Goal: Task Accomplishment & Management: Complete application form

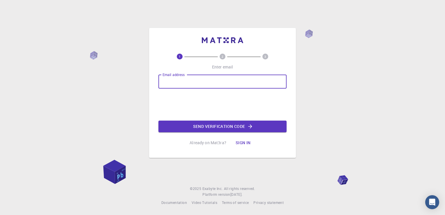
click at [225, 79] on input "Email address" at bounding box center [223, 82] width 128 height 14
click at [192, 84] on input "neilabsk2" at bounding box center [223, 82] width 128 height 14
click at [207, 82] on input "neilabsk2" at bounding box center [223, 82] width 128 height 14
click at [185, 83] on input "neilabsk2" at bounding box center [223, 82] width 128 height 14
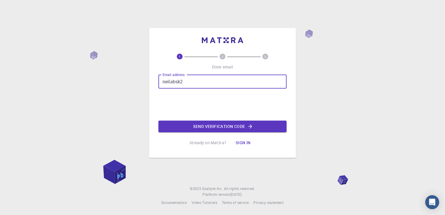
click at [185, 83] on input "neilabsk2" at bounding box center [223, 82] width 128 height 14
paste input "@"
type input "[EMAIL_ADDRESS][DOMAIN_NAME]"
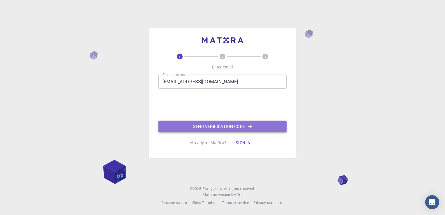
click at [187, 122] on button "Send verification code" at bounding box center [223, 127] width 128 height 12
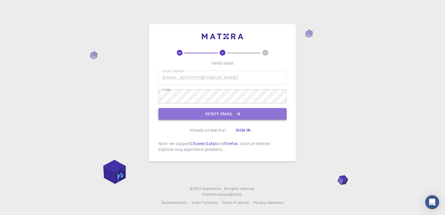
click at [198, 118] on button "Verify email" at bounding box center [223, 114] width 128 height 12
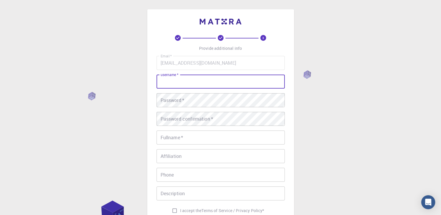
click at [194, 83] on input "username   *" at bounding box center [221, 82] width 128 height 14
type input "[PERSON_NAME]"
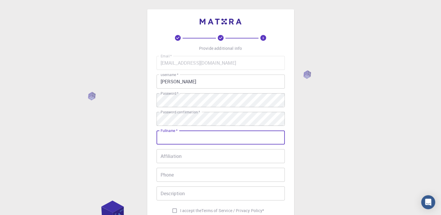
click at [174, 136] on input "Fullname   *" at bounding box center [221, 138] width 128 height 14
type input "[PERSON_NAME]"
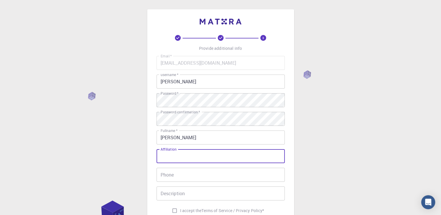
click at [167, 159] on input "Affiliation" at bounding box center [221, 156] width 128 height 14
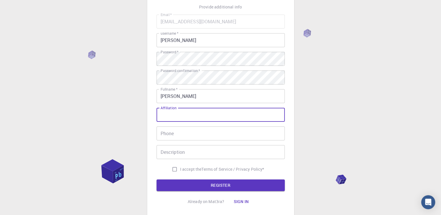
scroll to position [52, 0]
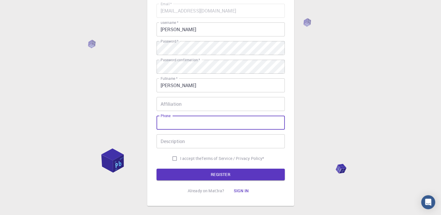
click at [169, 123] on input "Phone" at bounding box center [221, 123] width 128 height 14
type input "0558887751"
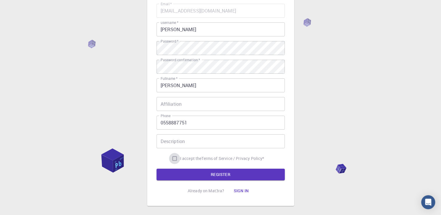
click at [171, 158] on input "I accept the Terms of Service / Privacy Policy *" at bounding box center [174, 158] width 11 height 11
checkbox input "true"
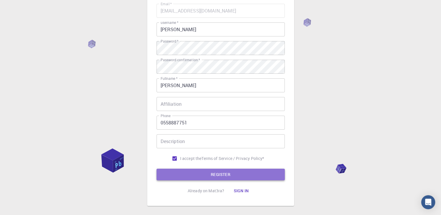
click at [176, 171] on button "REGISTER" at bounding box center [221, 175] width 128 height 12
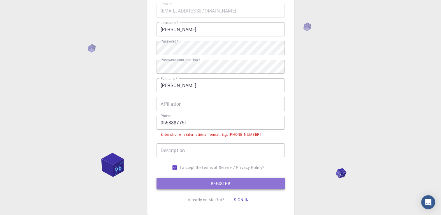
click at [202, 184] on button "REGISTER" at bounding box center [221, 184] width 128 height 12
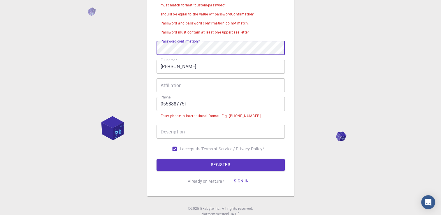
scroll to position [61, 0]
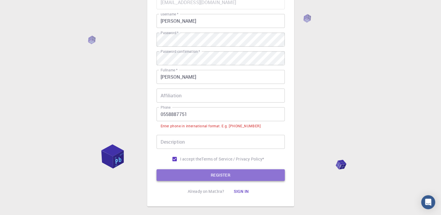
click at [183, 173] on button "REGISTER" at bounding box center [221, 175] width 128 height 12
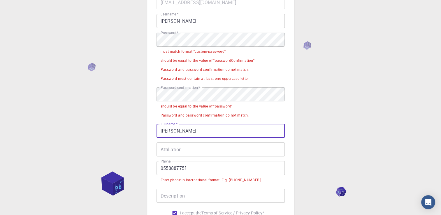
click at [184, 134] on input "[PERSON_NAME]" at bounding box center [221, 131] width 128 height 14
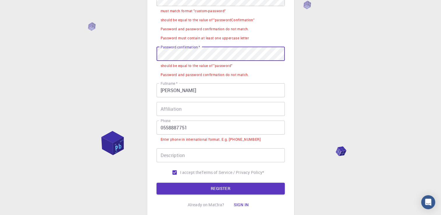
scroll to position [103, 0]
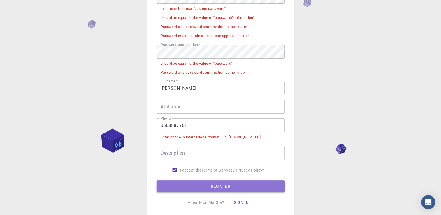
click at [189, 183] on button "REGISTER" at bounding box center [221, 186] width 128 height 12
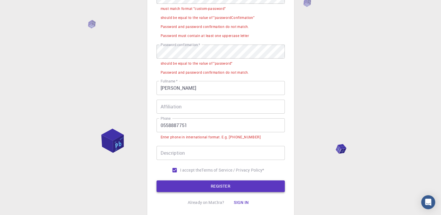
click at [189, 183] on button "REGISTER" at bounding box center [221, 186] width 128 height 12
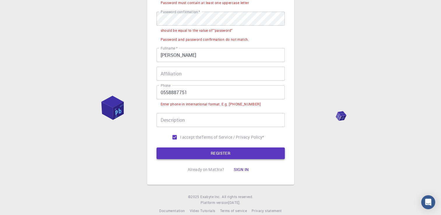
scroll to position [145, 0]
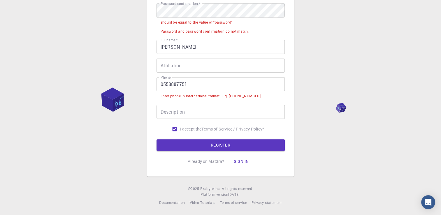
click at [241, 162] on button "Sign in" at bounding box center [241, 162] width 24 height 12
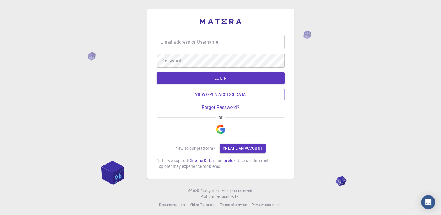
type input "[PERSON_NAME]"
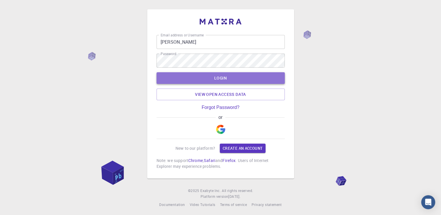
click at [241, 79] on button "LOGIN" at bounding box center [221, 78] width 128 height 12
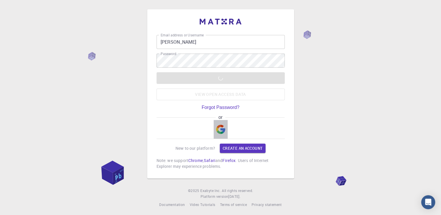
click at [216, 132] on img "button" at bounding box center [220, 129] width 9 height 9
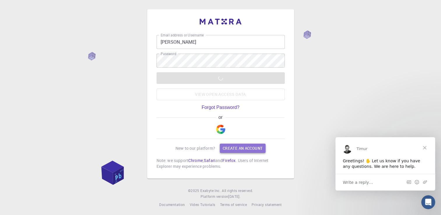
click at [234, 148] on link "Create an account" at bounding box center [243, 148] width 46 height 9
